Goal: Task Accomplishment & Management: Complete application form

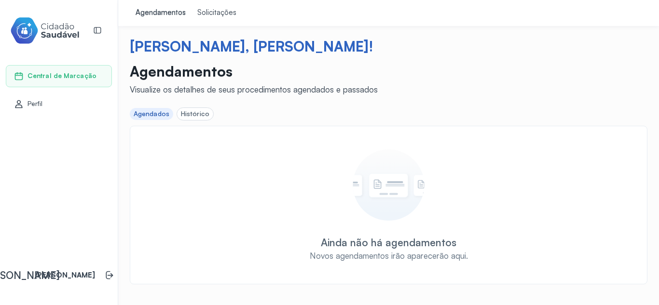
click at [204, 111] on div "Histórico" at bounding box center [195, 114] width 28 height 8
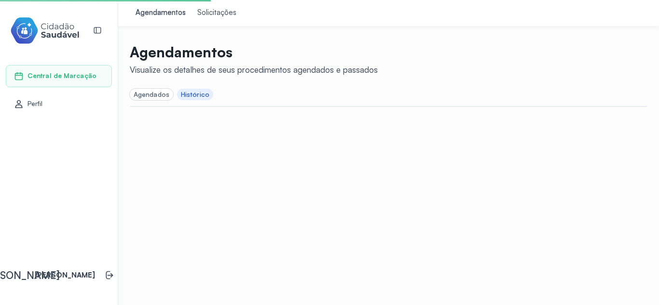
click at [206, 11] on div "Solicitações" at bounding box center [216, 13] width 39 height 10
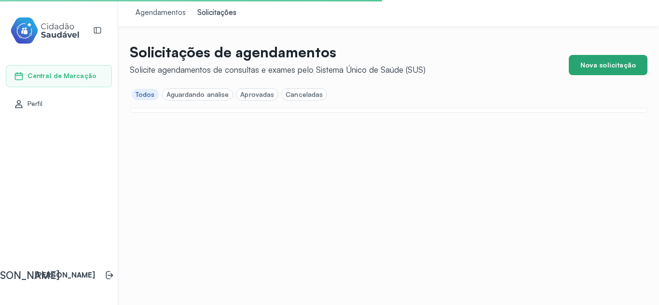
click at [609, 61] on button "Nova solicitação" at bounding box center [608, 65] width 79 height 20
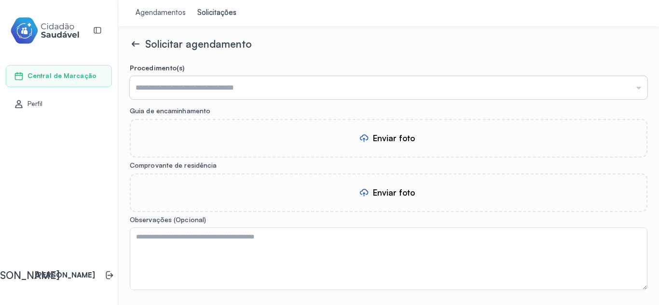
click at [295, 91] on input "text" at bounding box center [389, 87] width 518 height 23
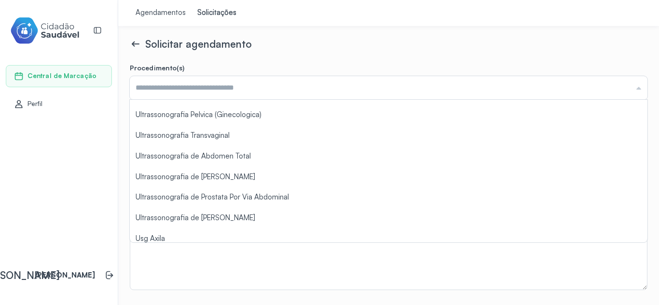
scroll to position [778, 0]
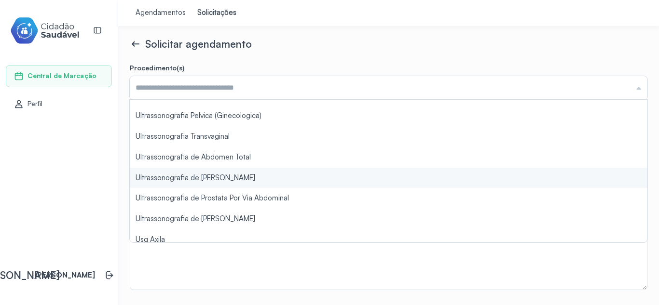
type input "**********"
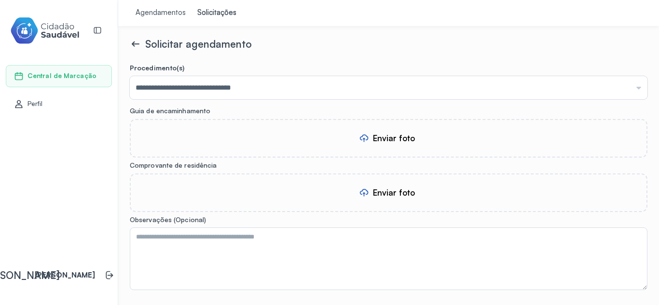
click at [226, 159] on form "**********" at bounding box center [389, 209] width 518 height 291
click at [393, 140] on div "Enviar foto" at bounding box center [394, 138] width 42 height 10
click at [375, 186] on div "Enviar foto" at bounding box center [388, 193] width 59 height 14
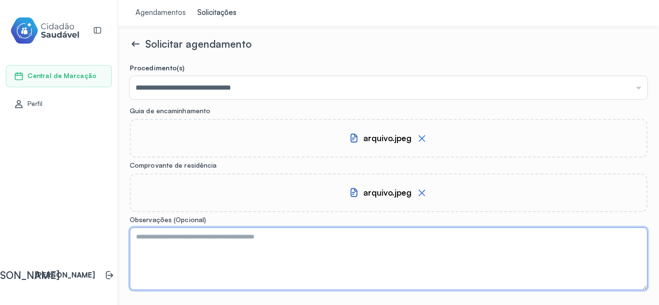
click at [269, 248] on textarea at bounding box center [389, 259] width 518 height 63
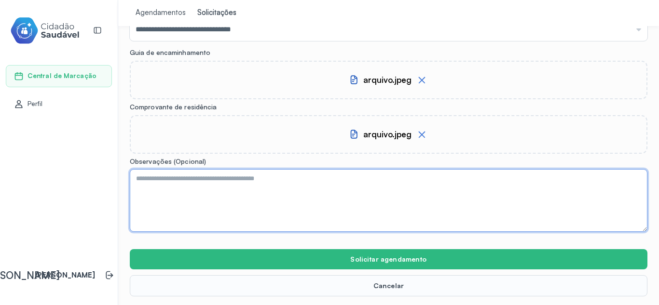
scroll to position [59, 0]
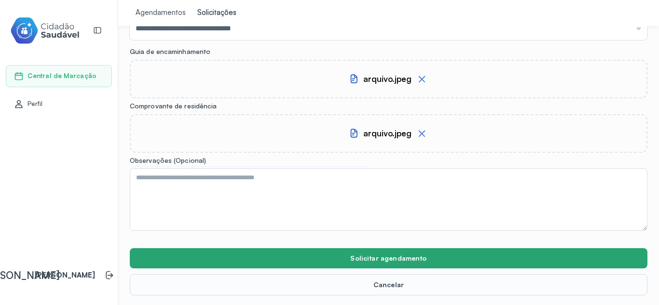
click at [420, 258] on button "Solicitar agendamento" at bounding box center [389, 258] width 518 height 20
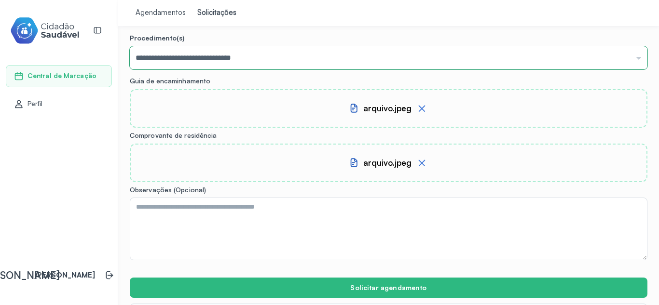
scroll to position [0, 0]
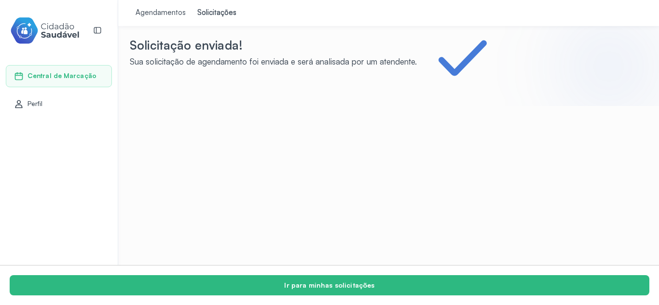
click at [158, 9] on div "Agendamentos" at bounding box center [161, 13] width 50 height 10
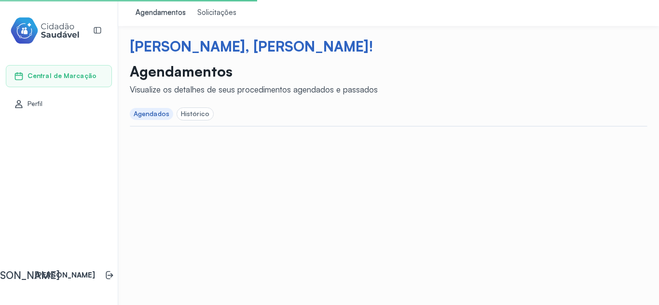
click at [199, 115] on div "Histórico" at bounding box center [195, 114] width 28 height 8
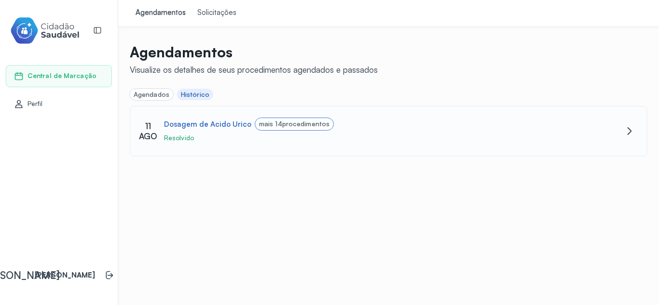
click at [285, 121] on span "procedimentos" at bounding box center [305, 124] width 47 height 8
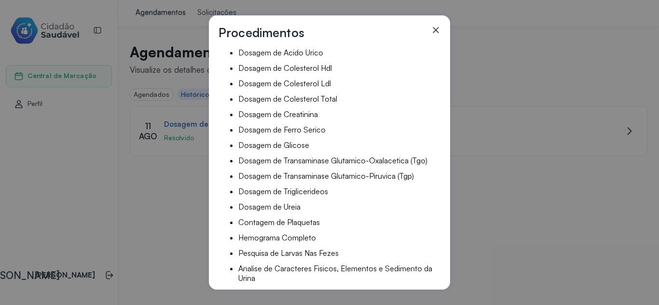
click at [436, 29] on icon at bounding box center [436, 30] width 6 height 6
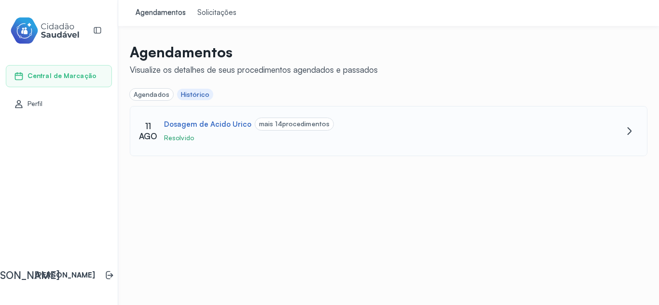
click at [628, 128] on icon at bounding box center [630, 131] width 4 height 8
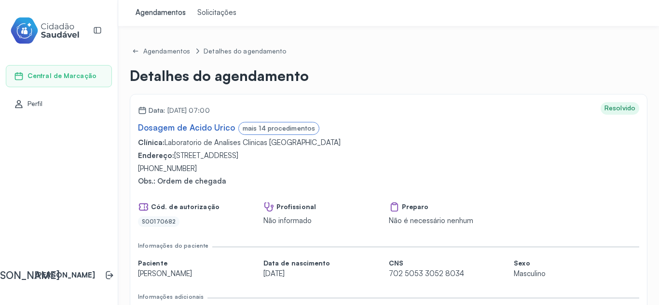
click at [293, 125] on div "mais 14 procedimentos" at bounding box center [279, 128] width 72 height 8
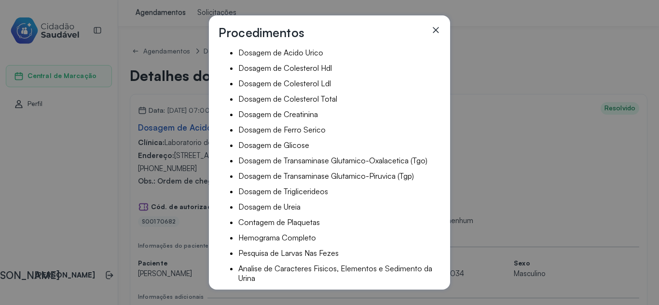
click at [436, 30] on icon at bounding box center [436, 30] width 6 height 6
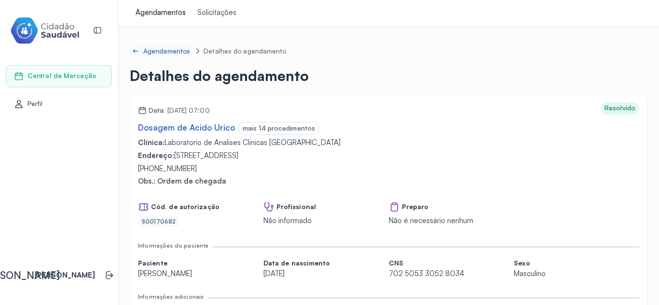
click at [136, 48] on icon at bounding box center [136, 51] width 8 height 8
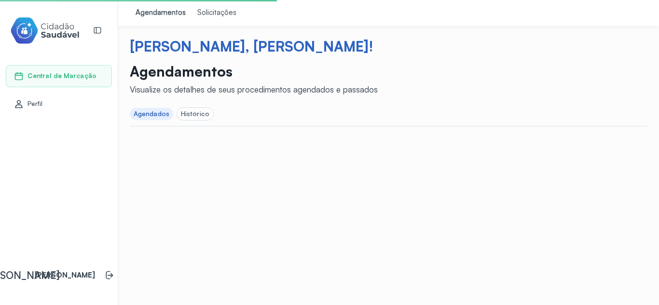
click at [219, 16] on div "Solicitações" at bounding box center [216, 13] width 39 height 10
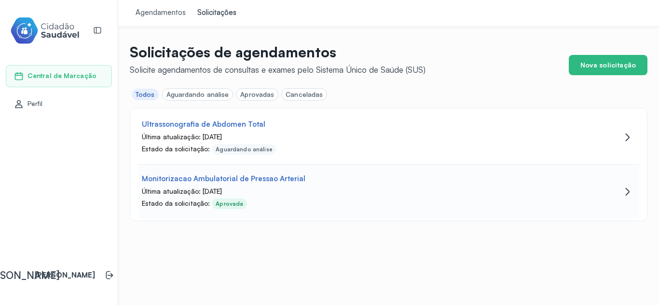
click at [634, 191] on div "Monitorizacao Ambulatorial de Pressao Arterial Última atualização: [DATE] Estad…" at bounding box center [388, 192] width 501 height 54
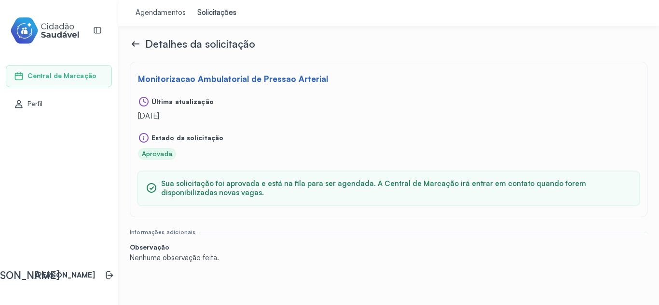
click at [130, 41] on icon at bounding box center [136, 44] width 12 height 12
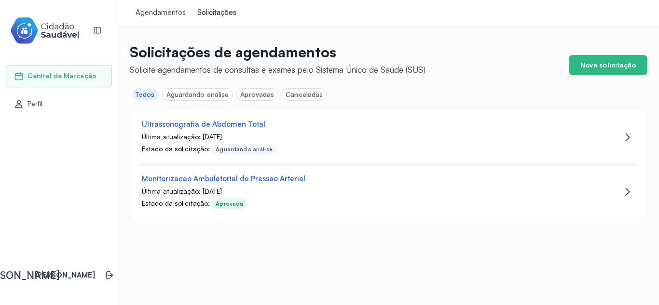
click at [203, 92] on div "Aguardando análise" at bounding box center [197, 95] width 63 height 8
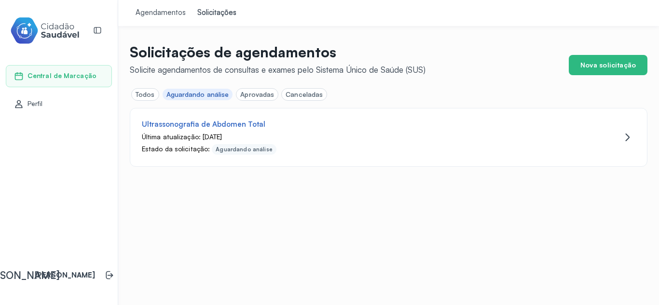
click at [263, 96] on div "Aprovadas" at bounding box center [257, 95] width 34 height 8
click at [302, 91] on div "Canceladas" at bounding box center [304, 95] width 37 height 8
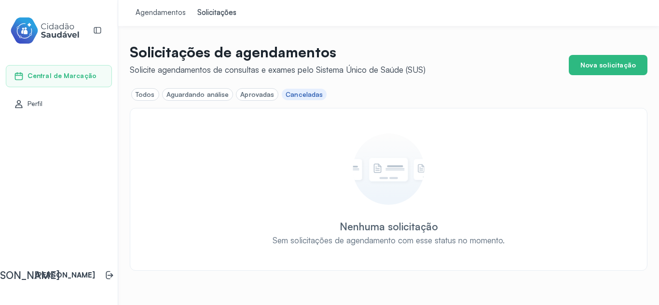
click at [151, 96] on div "Todos" at bounding box center [145, 95] width 19 height 8
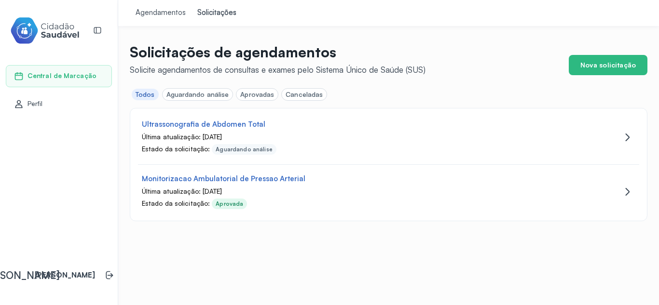
click at [93, 72] on link "Central de Marcação" at bounding box center [59, 76] width 90 height 10
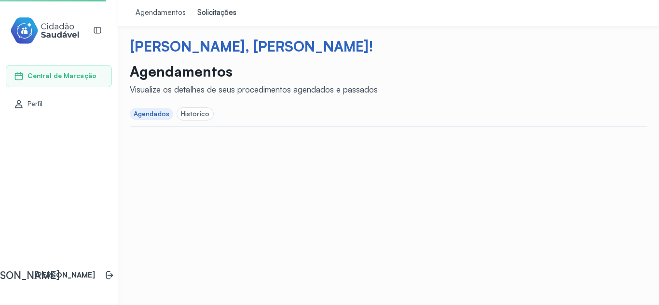
click at [152, 9] on div "Agendamentos" at bounding box center [161, 13] width 50 height 10
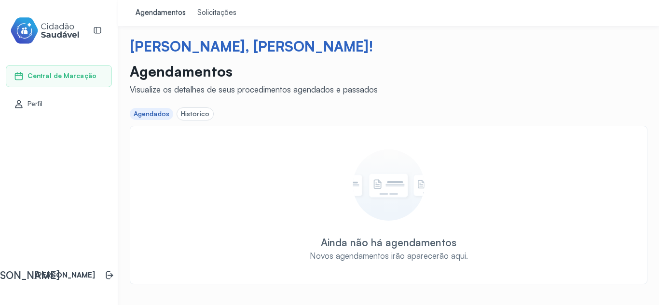
click at [200, 117] on div "Histórico" at bounding box center [195, 114] width 28 height 8
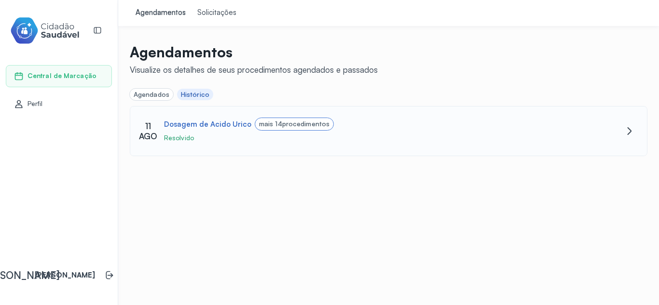
click at [290, 121] on span "procedimentos" at bounding box center [305, 124] width 47 height 8
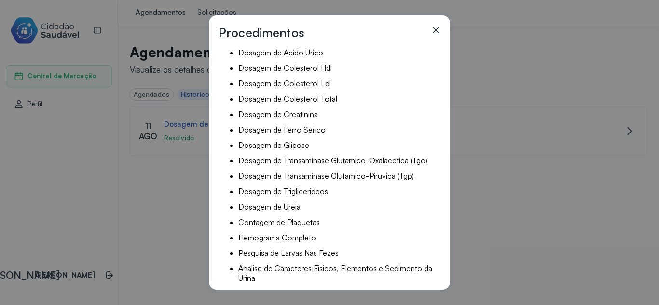
click at [438, 27] on icon at bounding box center [436, 30] width 10 height 10
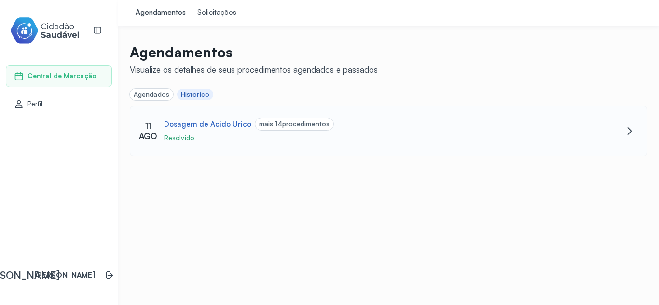
click at [631, 133] on icon at bounding box center [630, 131] width 12 height 12
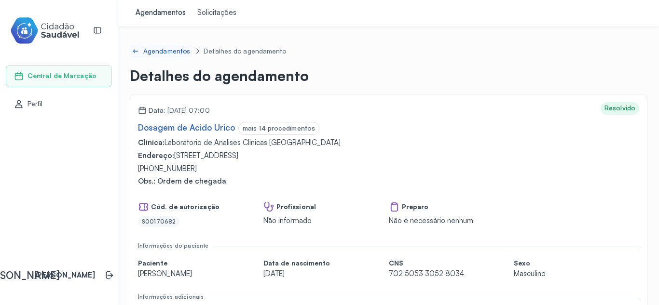
click at [159, 52] on div "Agendamentos" at bounding box center [166, 51] width 47 height 8
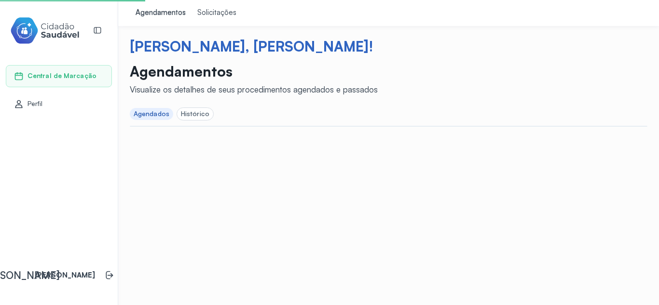
click at [213, 10] on div "Solicitações" at bounding box center [216, 13] width 39 height 10
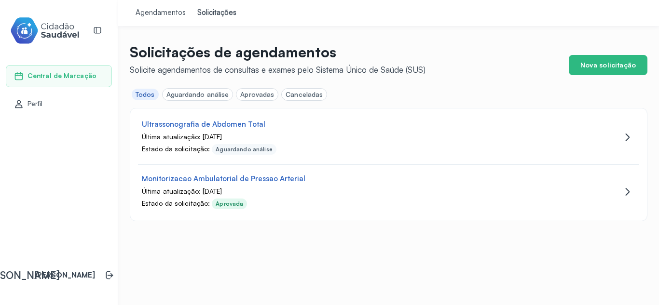
click at [596, 52] on div "Nova solicitação" at bounding box center [604, 59] width 86 height 32
click at [601, 68] on button "Nova solicitação" at bounding box center [608, 65] width 79 height 20
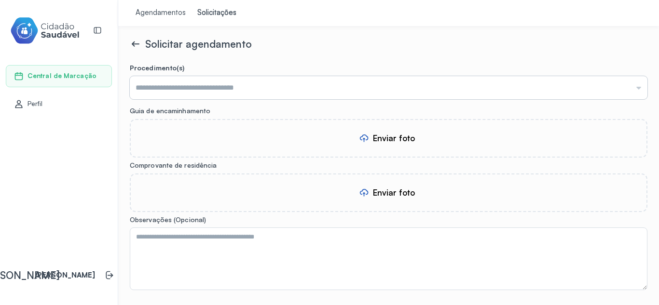
click at [332, 88] on input "text" at bounding box center [389, 87] width 518 height 23
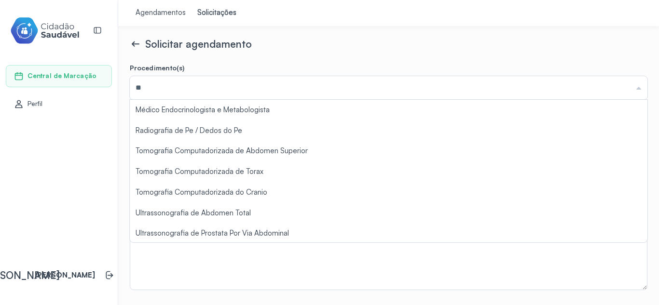
type input "*"
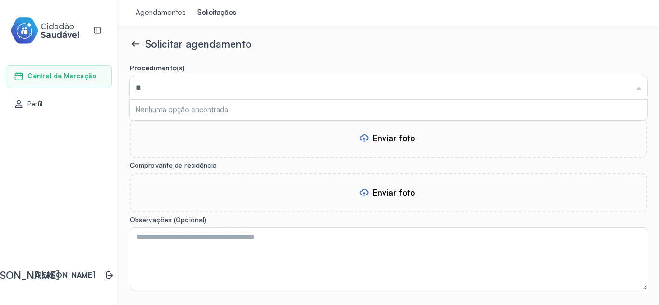
type input "*"
click at [135, 45] on icon at bounding box center [136, 44] width 12 height 12
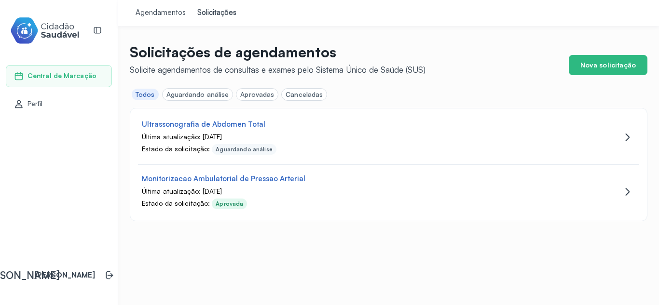
click at [166, 14] on div "Agendamentos" at bounding box center [161, 13] width 50 height 10
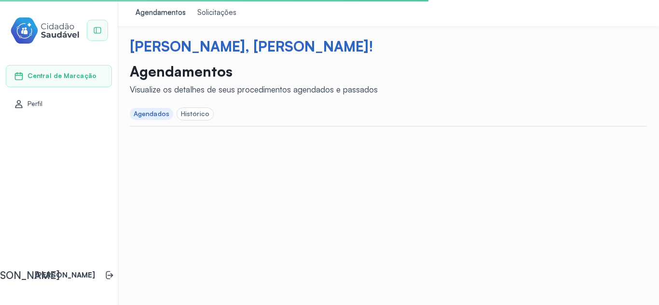
click at [96, 32] on icon at bounding box center [97, 30] width 9 height 9
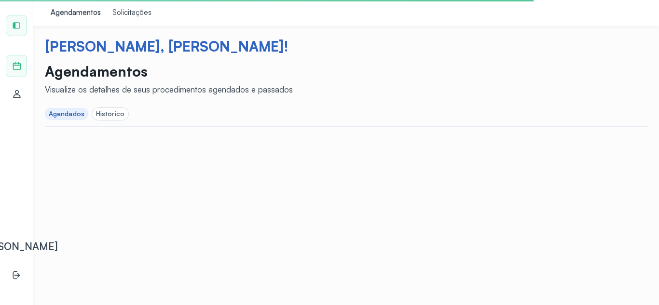
click at [19, 24] on icon at bounding box center [16, 25] width 9 height 9
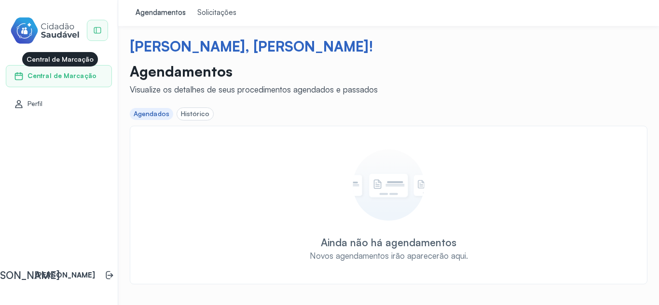
click at [41, 76] on span "Central de Marcação" at bounding box center [61, 76] width 69 height 8
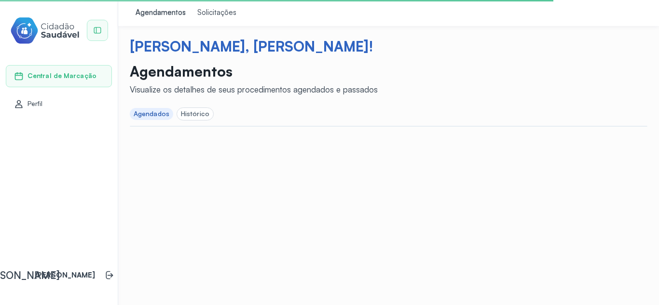
click at [164, 115] on div "Agendados" at bounding box center [152, 114] width 36 height 8
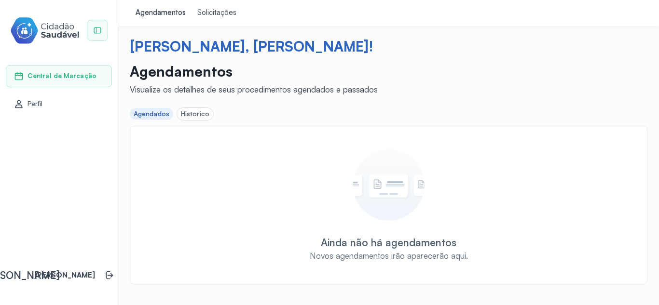
click at [159, 113] on div "Agendados" at bounding box center [152, 114] width 36 height 8
click at [208, 23] on link "Solicitações" at bounding box center [216, 13] width 51 height 26
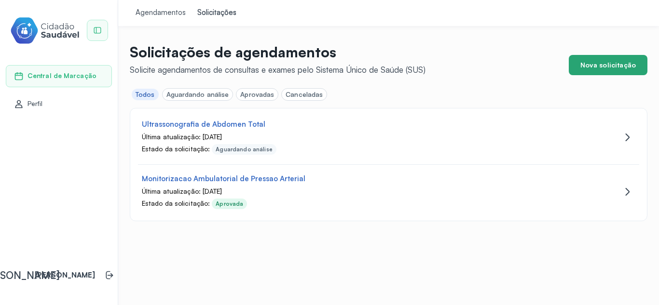
click at [598, 65] on button "Nova solicitação" at bounding box center [608, 65] width 79 height 20
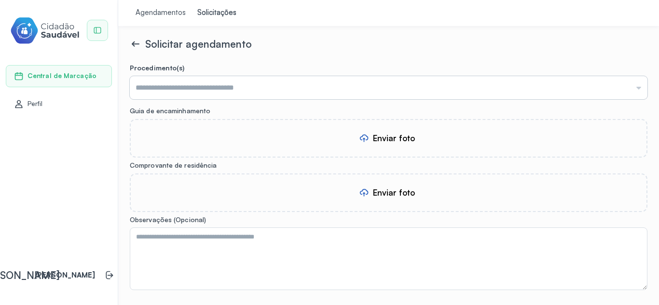
click at [303, 86] on input "text" at bounding box center [389, 87] width 518 height 23
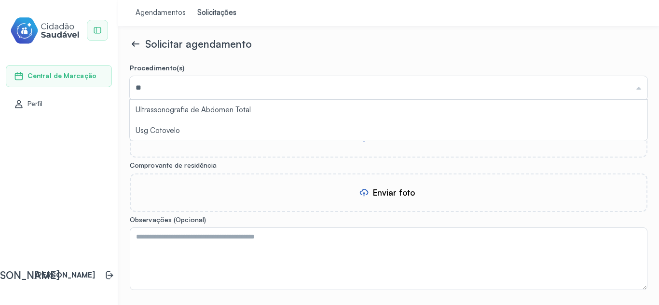
type input "*"
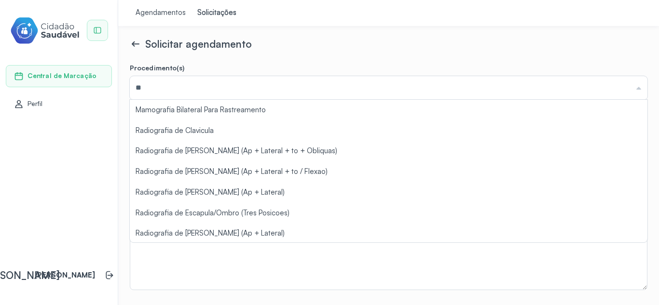
type input "*"
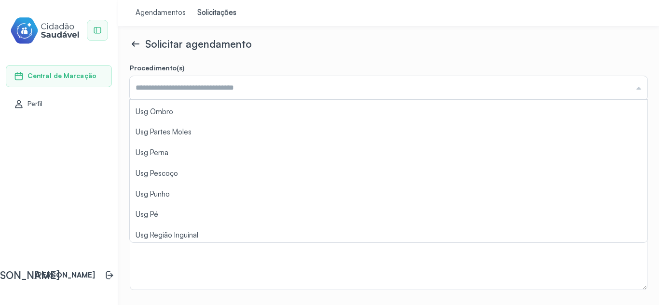
scroll to position [1115, 0]
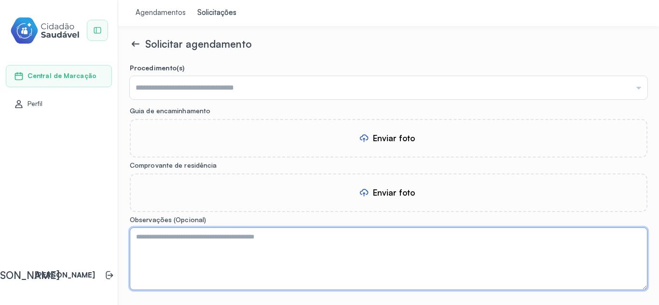
click at [490, 272] on textarea at bounding box center [389, 259] width 518 height 63
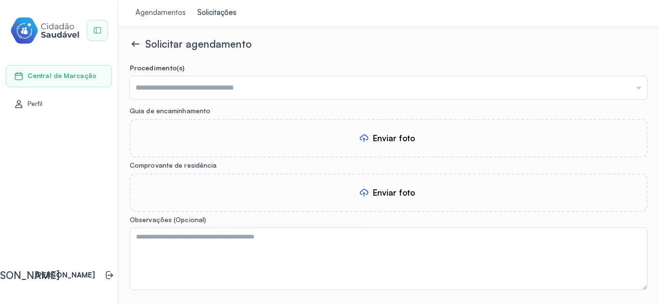
click at [160, 9] on div "Agendamentos" at bounding box center [161, 13] width 50 height 10
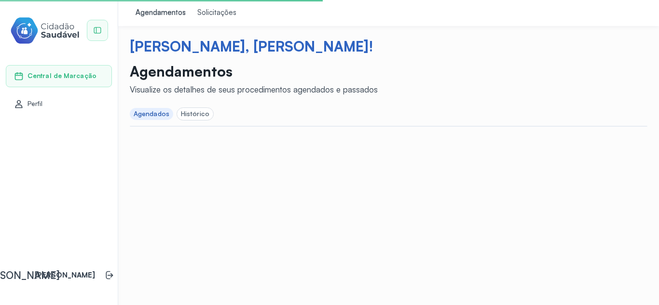
click at [194, 115] on div "Histórico" at bounding box center [195, 114] width 28 height 8
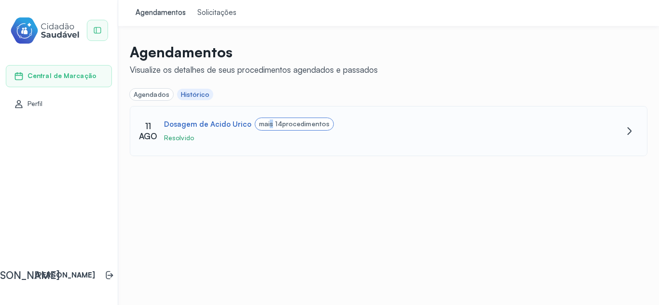
click at [265, 123] on div "mais 14 procedimentos" at bounding box center [294, 124] width 70 height 8
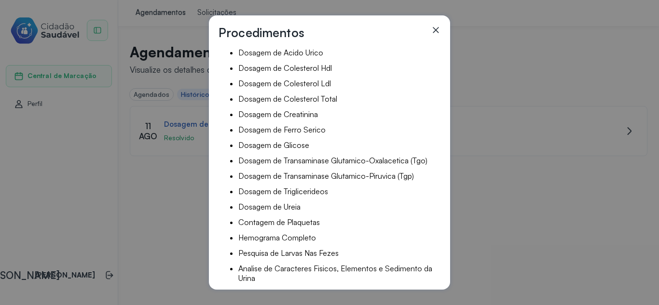
click at [440, 29] on icon at bounding box center [436, 30] width 10 height 10
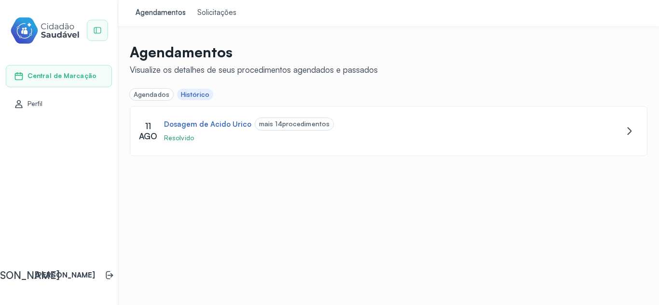
click at [208, 9] on div "Solicitações" at bounding box center [216, 13] width 39 height 10
